Goal: Information Seeking & Learning: Learn about a topic

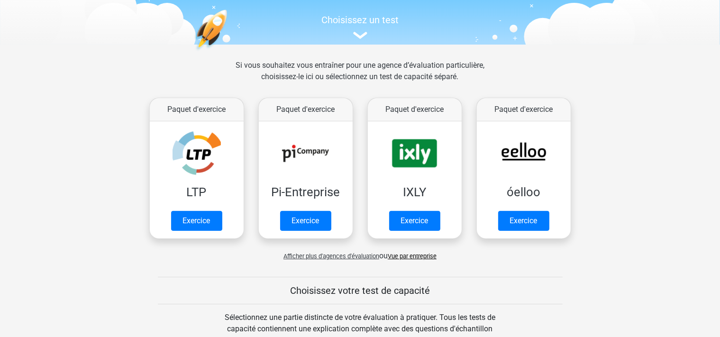
scroll to position [86, 0]
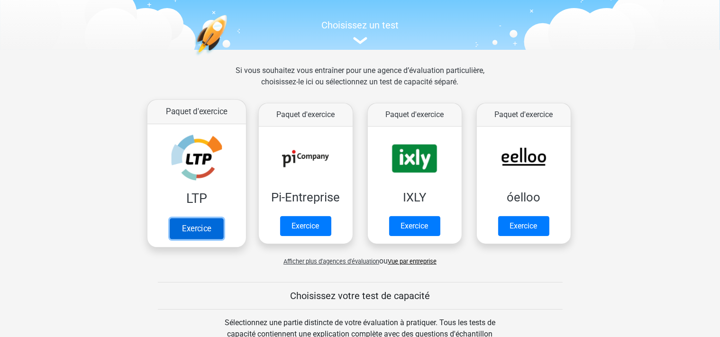
click at [198, 226] on link "Exercice" at bounding box center [197, 228] width 54 height 21
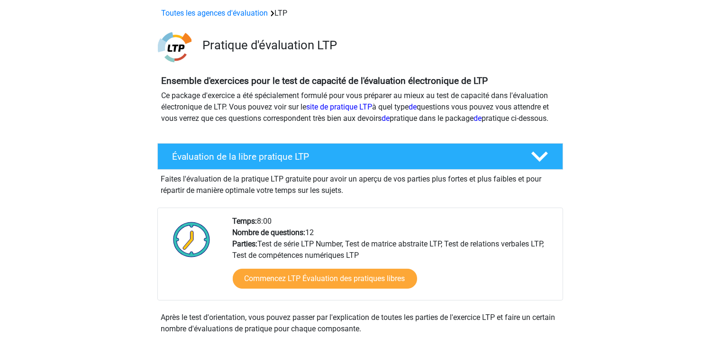
scroll to position [47, 0]
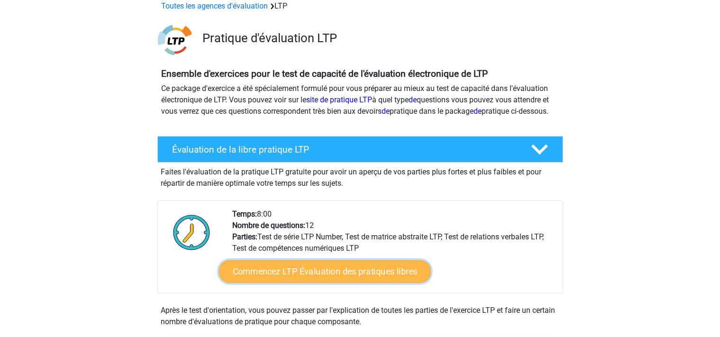
click at [334, 283] on link "Commencez LTP Évaluation des pratiques libres" at bounding box center [325, 271] width 212 height 23
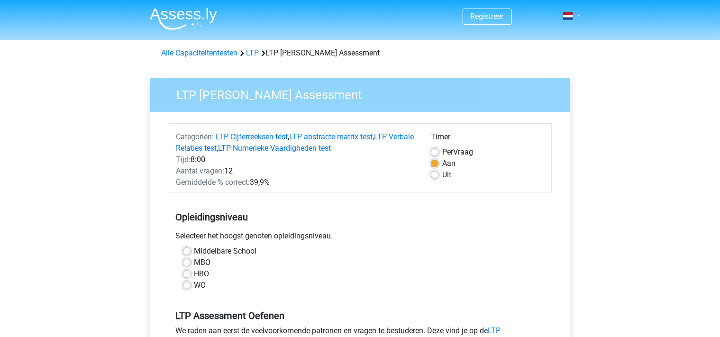
click at [578, 16] on link at bounding box center [569, 15] width 19 height 11
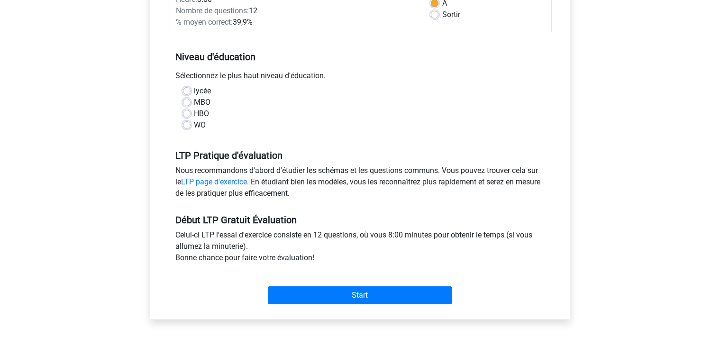
scroll to position [166, 0]
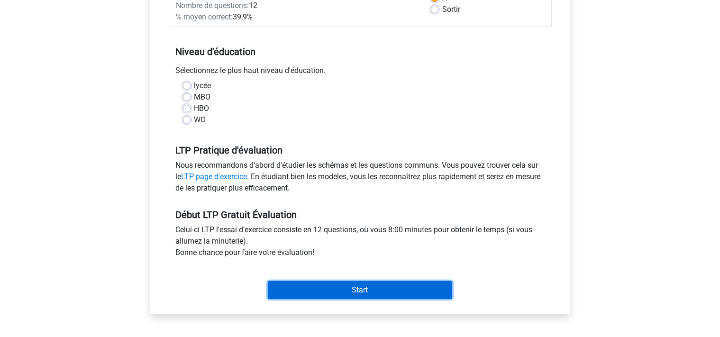
click at [363, 287] on input "Start" at bounding box center [360, 290] width 184 height 18
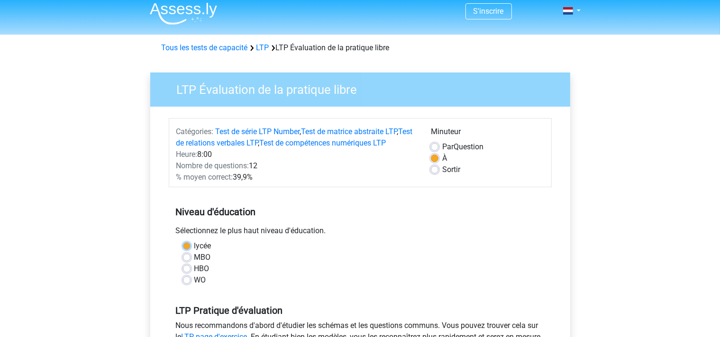
scroll to position [0, 0]
